Goal: Transaction & Acquisition: Purchase product/service

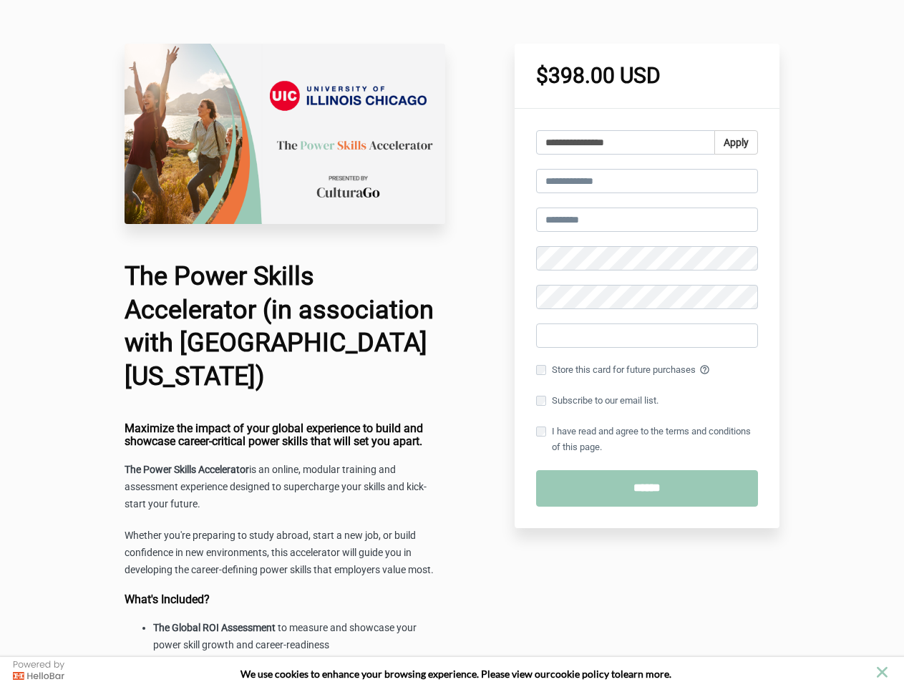
click at [882, 672] on icon "close" at bounding box center [882, 672] width 11 height 11
click at [647, 142] on input "**********" at bounding box center [625, 142] width 179 height 24
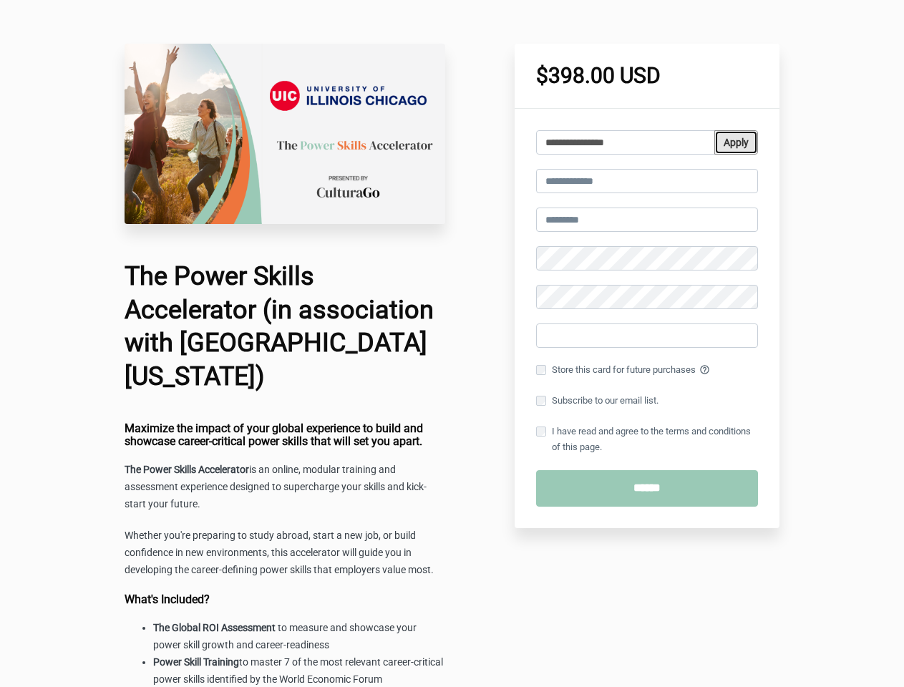
click at [735, 142] on button "Apply" at bounding box center [736, 142] width 44 height 24
click at [647, 181] on input "email" at bounding box center [647, 181] width 222 height 24
click at [647, 220] on input "text" at bounding box center [647, 220] width 222 height 24
click at [647, 370] on label "Store this card for future purchases help_outline" at bounding box center [647, 370] width 222 height 16
click at [647, 401] on label "Subscribe to our email list." at bounding box center [597, 401] width 122 height 16
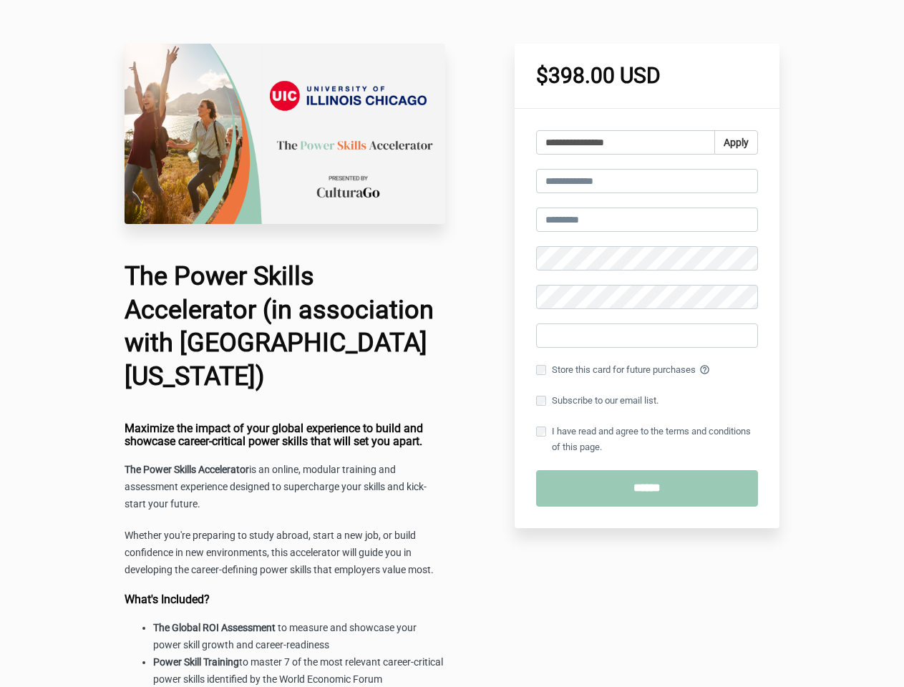
click at [647, 440] on label "I have read and agree to the terms and conditions of this page." at bounding box center [647, 439] width 222 height 31
